Goal: Task Accomplishment & Management: Use online tool/utility

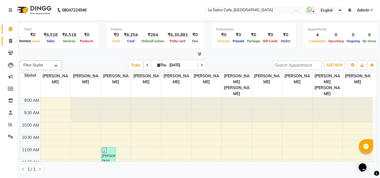
click at [9, 43] on icon at bounding box center [10, 41] width 3 height 4
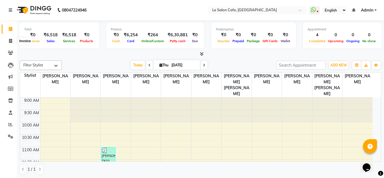
select select "service"
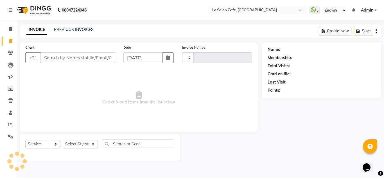
type input "2337"
select select "594"
click at [67, 56] on input "Client" at bounding box center [77, 57] width 74 height 11
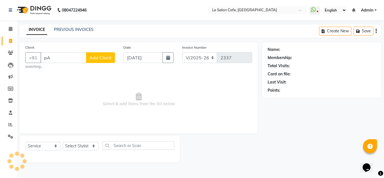
type input "p"
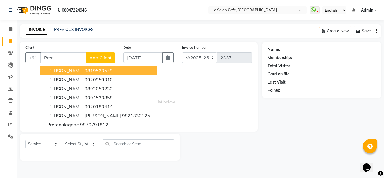
click at [100, 72] on ngb-highlight "9819523549" at bounding box center [99, 71] width 28 height 6
type input "9819523549"
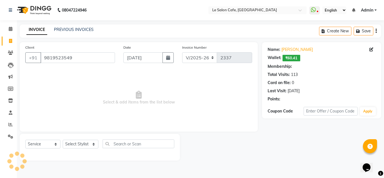
select select "1: Object"
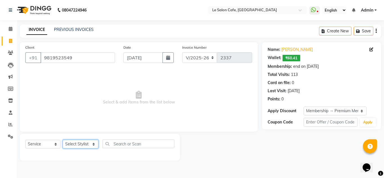
click at [91, 143] on select "Select Stylist Amandeep Kaur Kalsi Aniket Kadam Faim Alvi Front Desk Muskan Kha…" at bounding box center [81, 144] width 36 height 9
select select "13306"
click at [63, 140] on select "Select Stylist Amandeep Kaur Kalsi Aniket Kadam Faim Alvi Front Desk Muskan Kha…" at bounding box center [81, 144] width 36 height 9
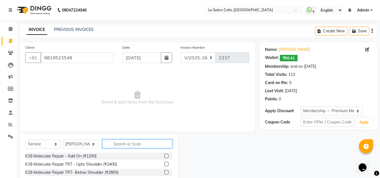
click at [117, 145] on input "text" at bounding box center [137, 143] width 70 height 9
type input "threadi"
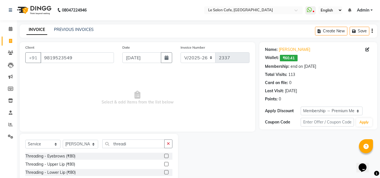
click at [164, 156] on label at bounding box center [166, 156] width 4 height 4
click at [164, 156] on input "checkbox" at bounding box center [166, 156] width 4 height 4
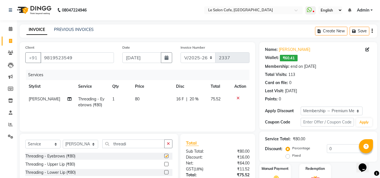
checkbox input "false"
click at [152, 141] on input "threadi" at bounding box center [133, 143] width 62 height 9
type input "t"
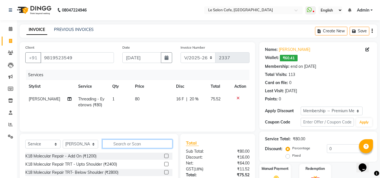
click at [152, 143] on input "text" at bounding box center [137, 143] width 70 height 9
type input "P"
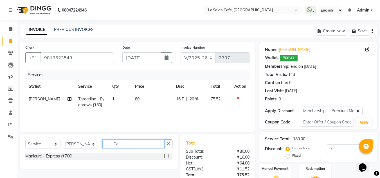
type input "E"
type input "Basic"
click at [166, 155] on label at bounding box center [166, 156] width 4 height 4
click at [166, 155] on input "checkbox" at bounding box center [166, 156] width 4 height 4
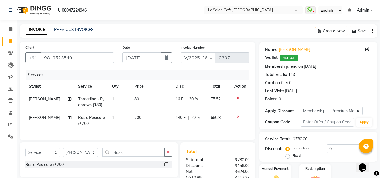
checkbox input "false"
click at [137, 148] on div "Select Service Product Membership Package Voucher Prepaid Gift Card Select Styl…" at bounding box center [99, 159] width 158 height 35
click at [136, 152] on div "Select Service Product Membership Package Voucher Prepaid Gift Card Select Styl…" at bounding box center [99, 159] width 158 height 35
click at [134, 156] on input "Basic" at bounding box center [133, 152] width 62 height 9
type input "B"
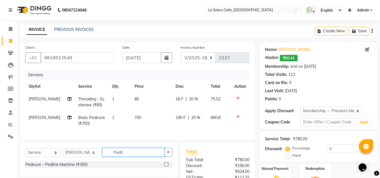
type input "Pedit"
click at [166, 166] on label at bounding box center [166, 164] width 4 height 4
click at [166, 166] on input "checkbox" at bounding box center [166, 165] width 4 height 4
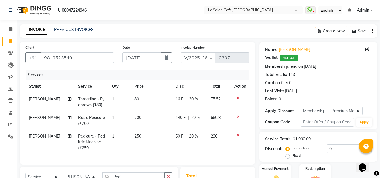
checkbox input "false"
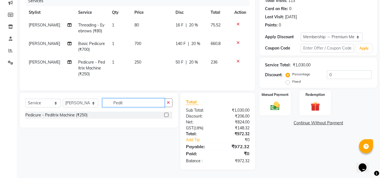
click at [134, 101] on input "Pedit" at bounding box center [133, 102] width 62 height 9
type input "P"
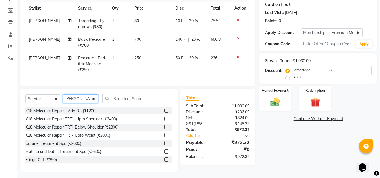
click at [91, 101] on select "Select Stylist Amandeep Kaur Kalsi Aniket Kadam Faim Alvi Front Desk Muskan Kha…" at bounding box center [80, 98] width 35 height 9
select select "68181"
click at [63, 99] on select "Select Stylist Amandeep Kaur Kalsi Aniket Kadam Faim Alvi Front Desk Muskan Kha…" at bounding box center [80, 98] width 35 height 9
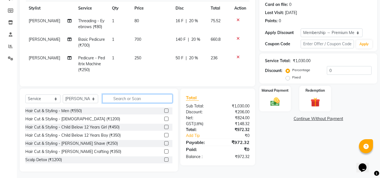
click at [122, 99] on input "text" at bounding box center [137, 98] width 70 height 9
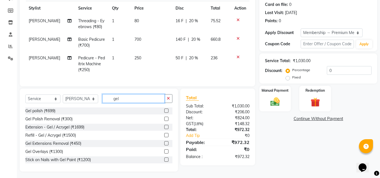
type input "gel"
click at [159, 114] on div "Gel polish (₹699)" at bounding box center [98, 110] width 147 height 7
click at [164, 113] on label at bounding box center [166, 110] width 4 height 4
click at [164, 113] on input "checkbox" at bounding box center [166, 111] width 4 height 4
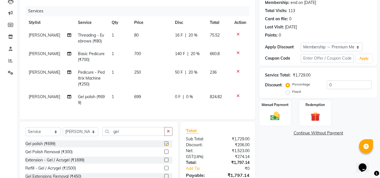
checkbox input "false"
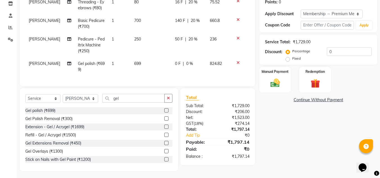
scroll to position [103, 0]
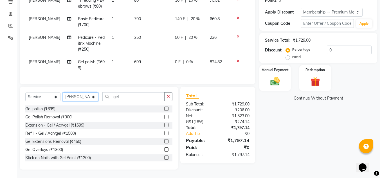
click at [96, 96] on select "Select Stylist Amandeep Kaur Kalsi Aniket Kadam Faim Alvi Front Desk Muskan Kha…" at bounding box center [80, 96] width 35 height 9
select select "8340"
click at [63, 92] on select "Select Stylist Amandeep Kaur Kalsi Aniket Kadam Faim Alvi Front Desk Muskan Kha…" at bounding box center [80, 96] width 35 height 9
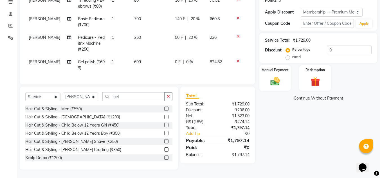
click at [124, 103] on div "Select Service Product Membership Package Voucher Prepaid Gift Card Select Styl…" at bounding box center [98, 98] width 147 height 13
click at [130, 94] on input "gel" at bounding box center [133, 96] width 62 height 9
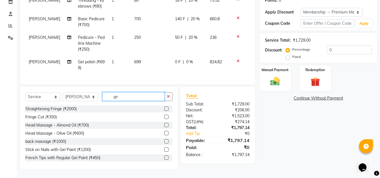
type input "g"
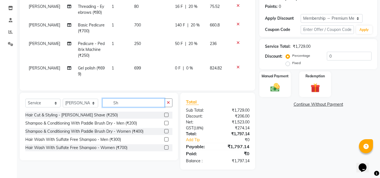
type input "S"
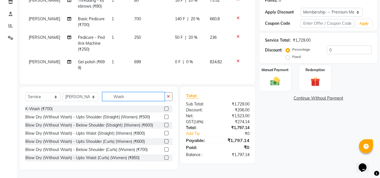
type input "Wash"
click at [164, 132] on label at bounding box center [166, 133] width 4 height 4
click at [164, 132] on input "checkbox" at bounding box center [166, 133] width 4 height 4
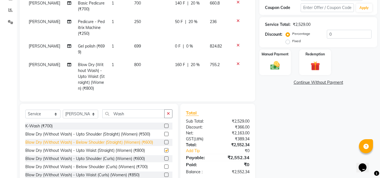
checkbox input "false"
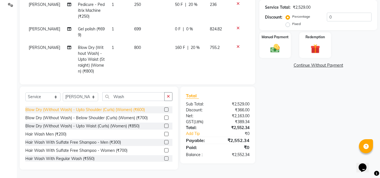
scroll to position [33, 0]
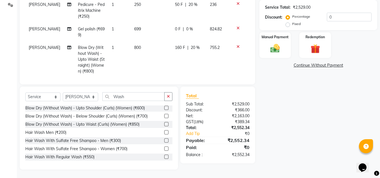
click at [164, 158] on label at bounding box center [166, 157] width 4 height 4
click at [164, 158] on input "checkbox" at bounding box center [166, 157] width 4 height 4
checkbox input "false"
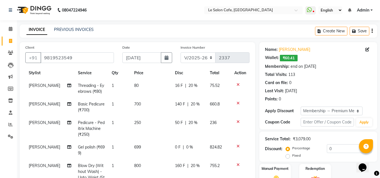
scroll to position [32, 0]
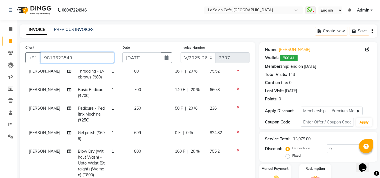
click at [102, 60] on input "9819523549" at bounding box center [76, 57] width 73 height 11
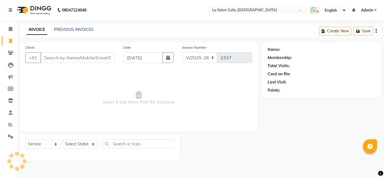
select select "594"
select select "service"
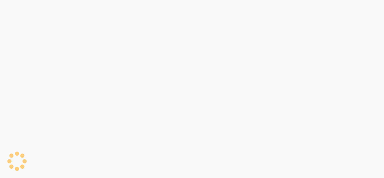
select select "service"
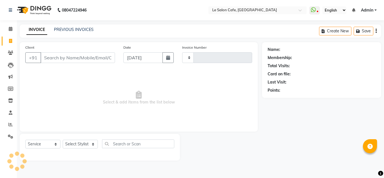
type input "2337"
select select "594"
click at [92, 138] on div "Select Service Product Membership Package Voucher Prepaid Gift Card Select Styl…" at bounding box center [100, 147] width 160 height 27
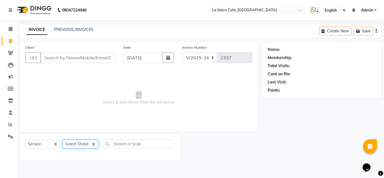
click at [92, 146] on select "Select Stylist Amandeep Kaur Kalsi Aniket Kadam Faim Alvi Front Desk Muskan Kha…" at bounding box center [81, 144] width 36 height 9
select select "63472"
click at [63, 140] on select "Select Stylist Amandeep Kaur Kalsi Aniket Kadam Faim Alvi Front Desk Muskan Kha…" at bounding box center [81, 144] width 36 height 9
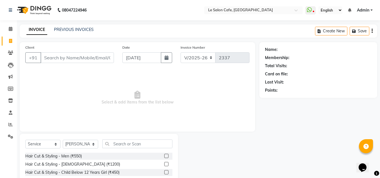
click at [164, 155] on label at bounding box center [166, 156] width 4 height 4
click at [164, 155] on input "checkbox" at bounding box center [166, 156] width 4 height 4
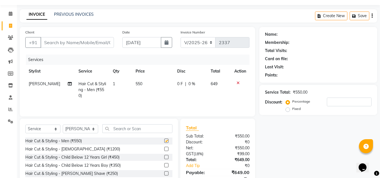
checkbox input "false"
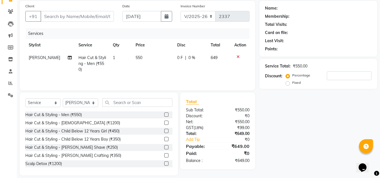
scroll to position [47, 0]
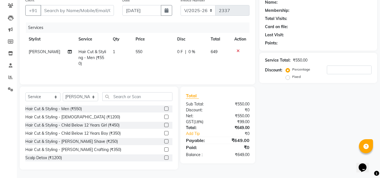
click at [164, 151] on div at bounding box center [166, 150] width 4 height 6
click at [164, 149] on label at bounding box center [166, 149] width 4 height 4
click at [164, 149] on input "checkbox" at bounding box center [166, 150] width 4 height 4
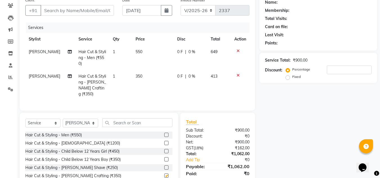
checkbox input "false"
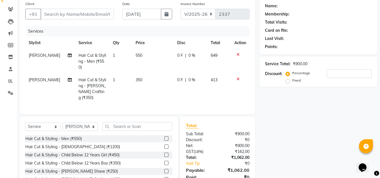
scroll to position [0, 0]
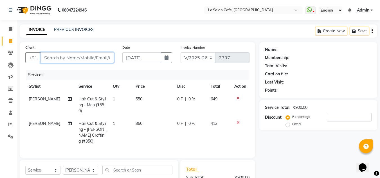
click at [68, 56] on input "Client" at bounding box center [76, 57] width 73 height 11
click at [61, 59] on input "Client" at bounding box center [76, 57] width 73 height 11
paste input "Shreepad Ahanolkar"
type input "Shreepad Ahanolkar"
type input "0"
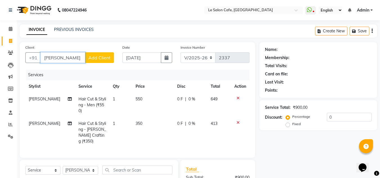
scroll to position [0, 4]
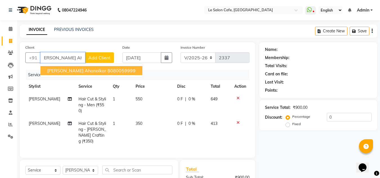
click at [77, 69] on span "Shreepad ahanolkar" at bounding box center [76, 71] width 59 height 6
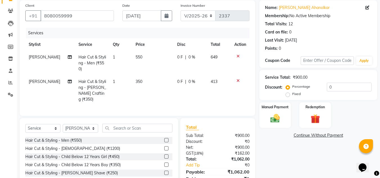
scroll to position [28, 0]
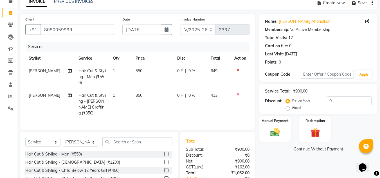
click at [239, 69] on icon at bounding box center [237, 70] width 3 height 4
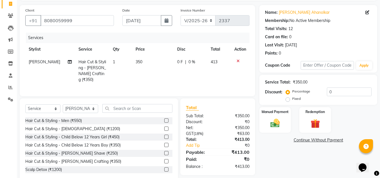
scroll to position [47, 0]
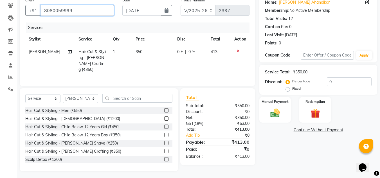
click at [85, 6] on input "8080059999" at bounding box center [76, 10] width 73 height 11
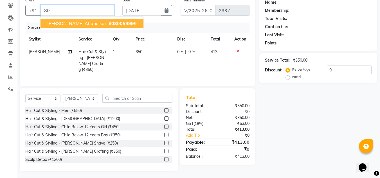
type input "8"
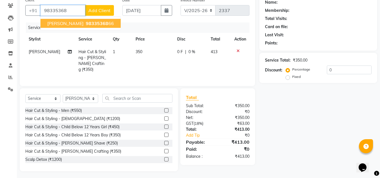
click at [93, 21] on span "98335368" at bounding box center [97, 24] width 22 height 6
type input "9833536866"
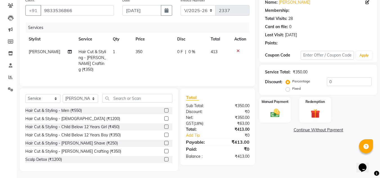
select select "1: Object"
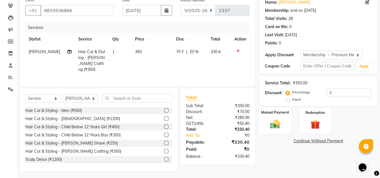
click at [278, 121] on img at bounding box center [275, 123] width 16 height 11
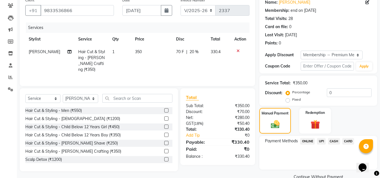
click at [320, 141] on span "UPI" at bounding box center [321, 141] width 9 height 6
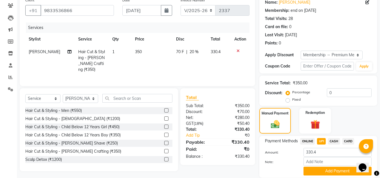
click at [315, 169] on button "Add Payment" at bounding box center [337, 171] width 68 height 9
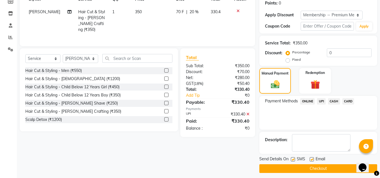
scroll to position [90, 0]
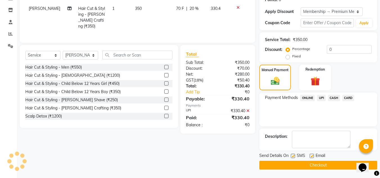
click at [310, 155] on label at bounding box center [311, 156] width 4 height 4
click at [310, 155] on input "checkbox" at bounding box center [311, 156] width 4 height 4
checkbox input "false"
click at [310, 165] on button "Checkout" at bounding box center [318, 165] width 118 height 9
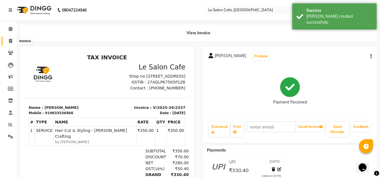
click at [10, 41] on icon at bounding box center [10, 41] width 3 height 4
select select "service"
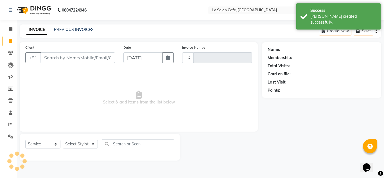
type input "2338"
select select "594"
